Goal: Find contact information: Find contact information

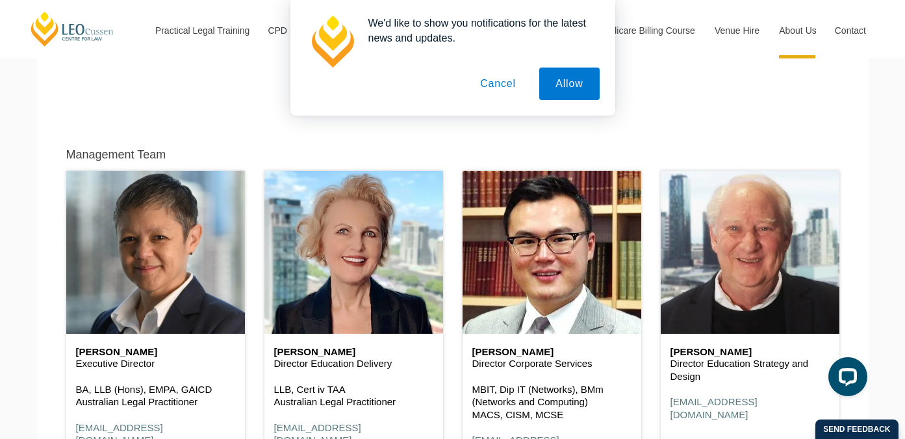
scroll to position [561, 0]
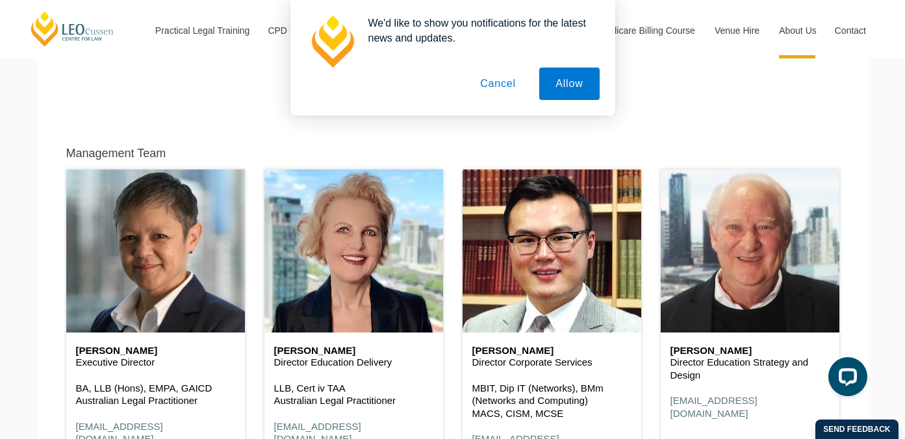
click at [500, 86] on button "Cancel" at bounding box center [498, 84] width 68 height 32
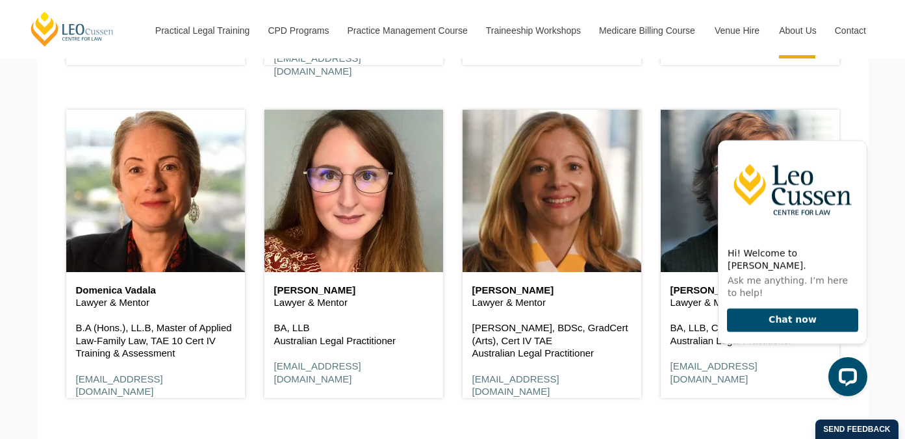
scroll to position [2303, 0]
